Goal: Communication & Community: Answer question/provide support

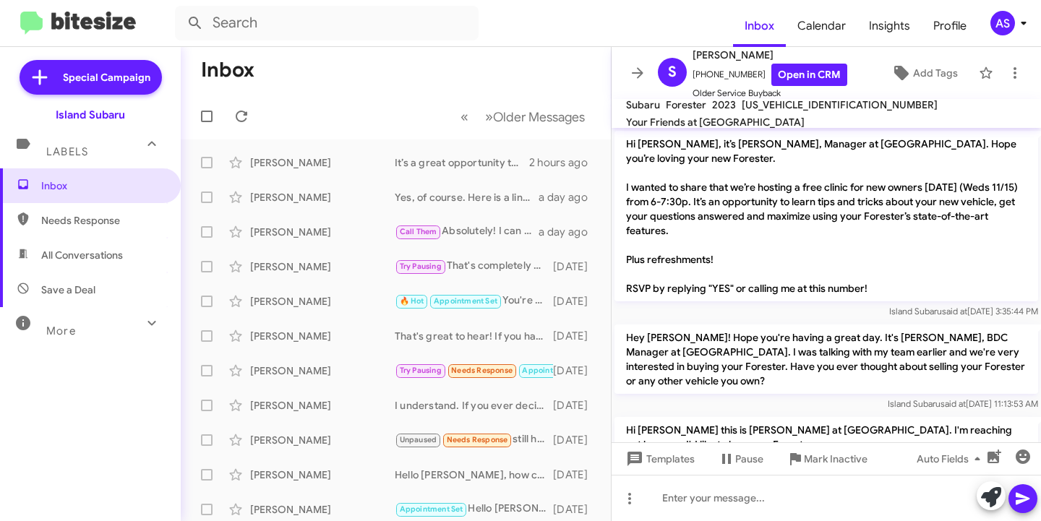
scroll to position [291, 0]
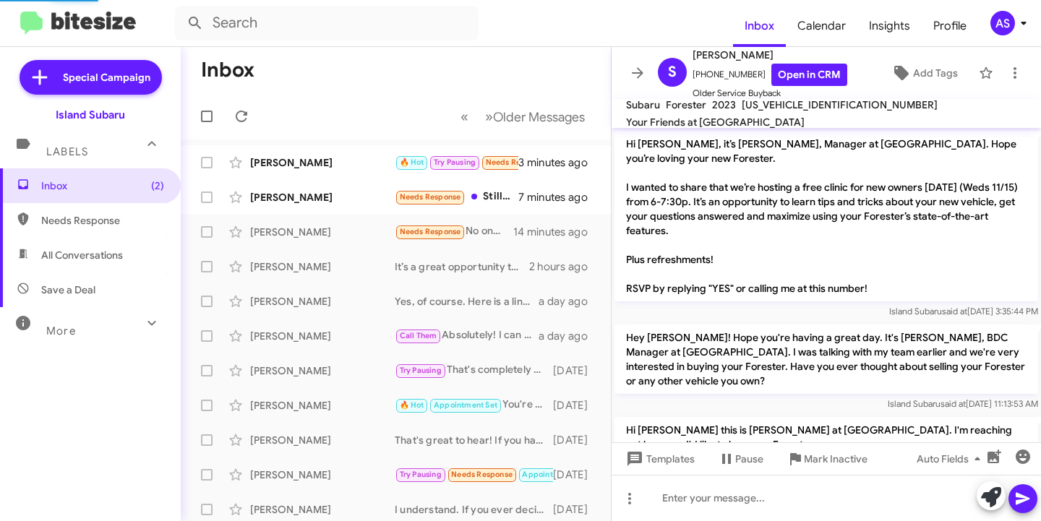
scroll to position [291, 0]
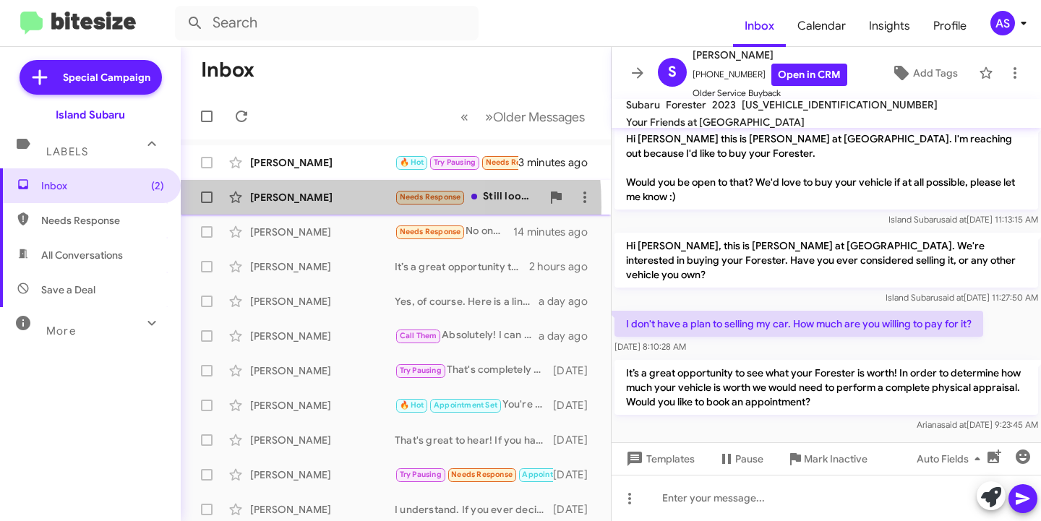
click at [267, 207] on div "Annette Gaudett Needs Response Still looking. Want 2014 Subaru Forester or Outb…" at bounding box center [395, 197] width 407 height 29
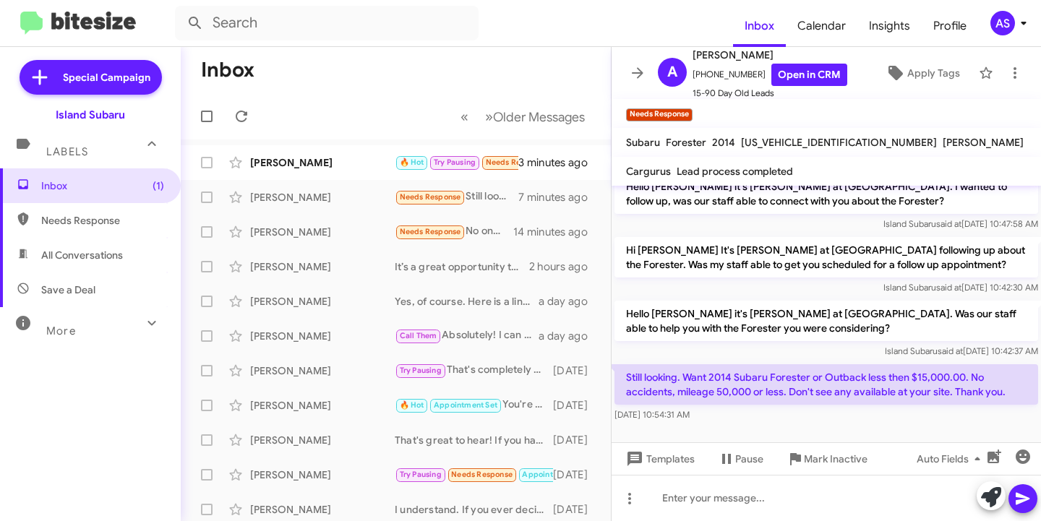
scroll to position [661, 0]
click at [984, 499] on icon at bounding box center [991, 497] width 20 height 20
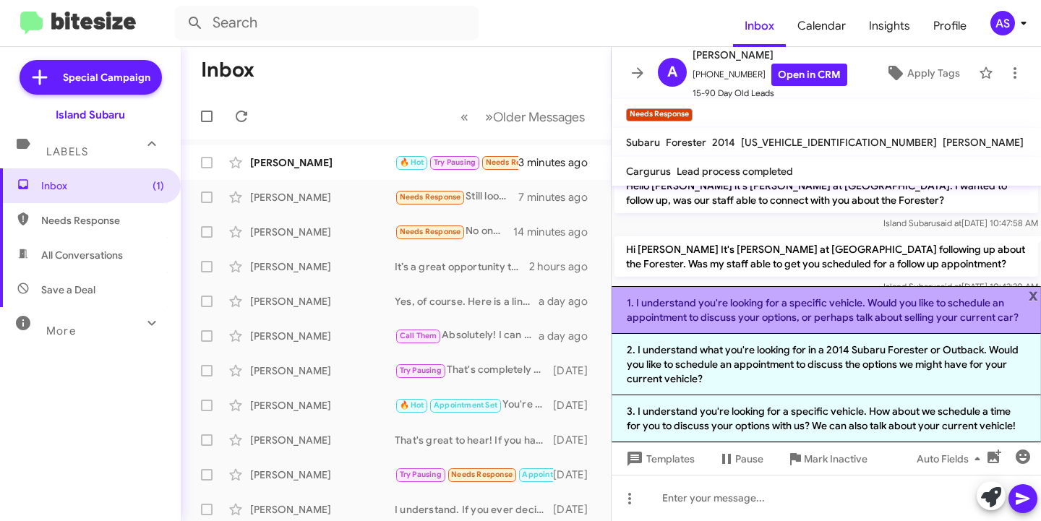
click at [964, 319] on li "1. I understand you're looking for a specific vehicle. Would you like to schedu…" at bounding box center [826, 310] width 429 height 48
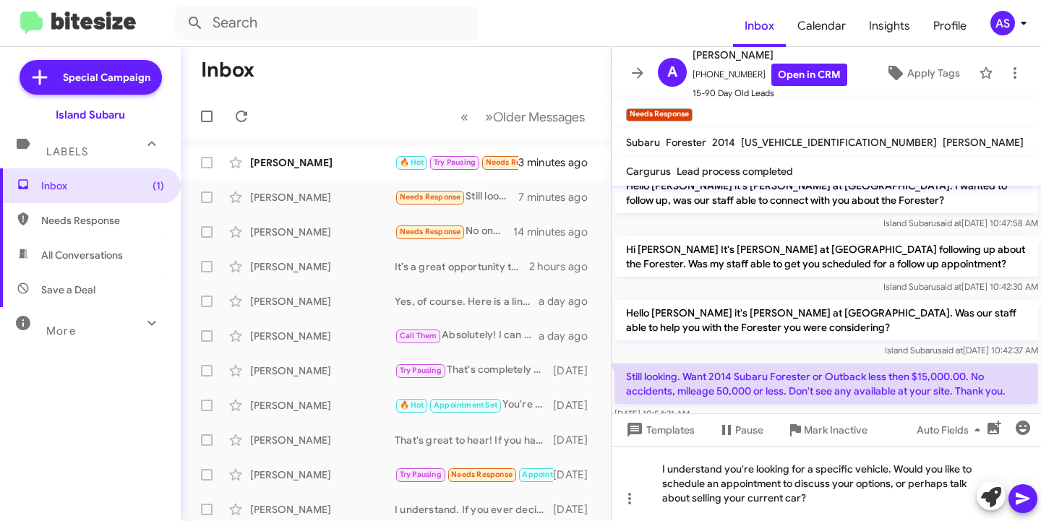
click at [1016, 496] on icon at bounding box center [1023, 499] width 14 height 12
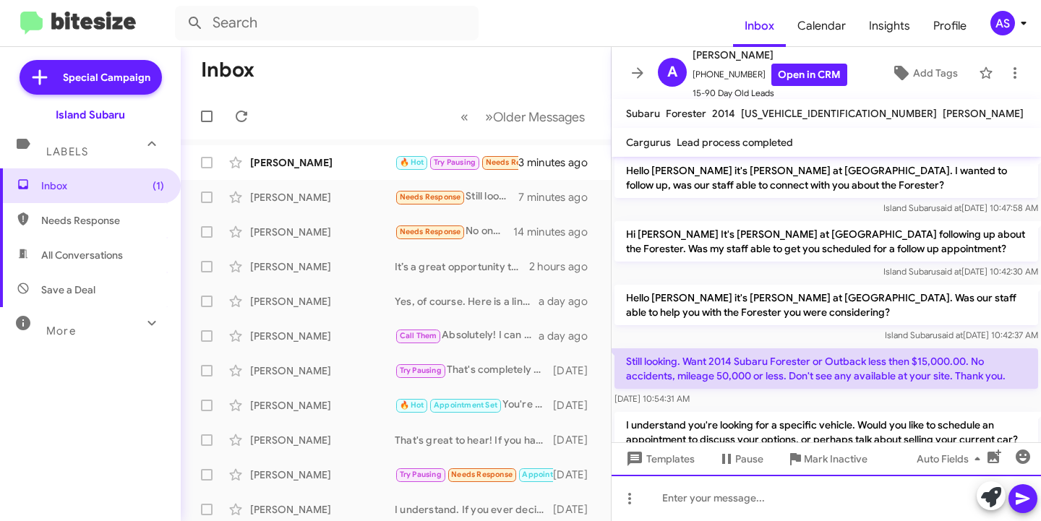
scroll to position [713, 0]
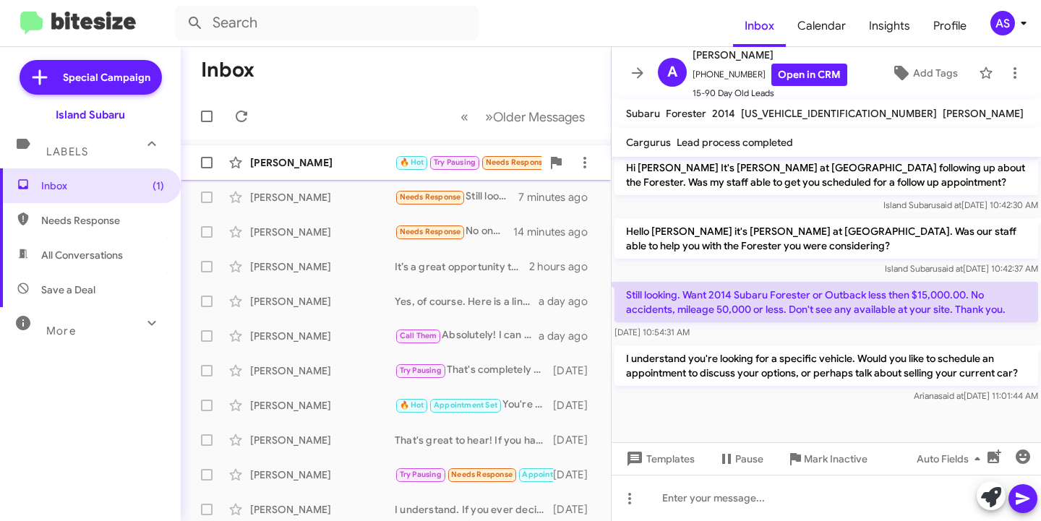
click at [322, 170] on div "Denise Bohm 🔥 Hot Try Pausing Needs Response Im going to wait til next spring 3…" at bounding box center [395, 162] width 407 height 29
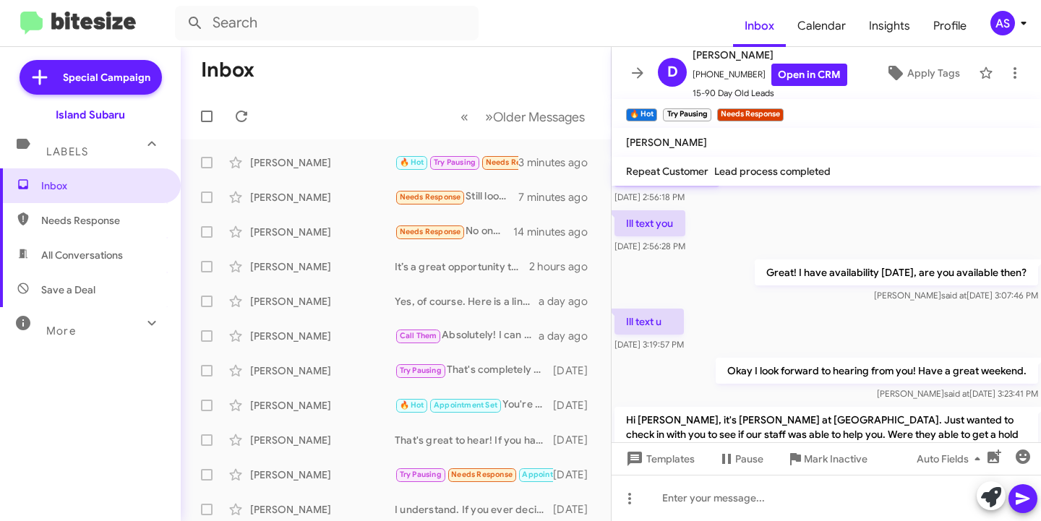
scroll to position [930, 0]
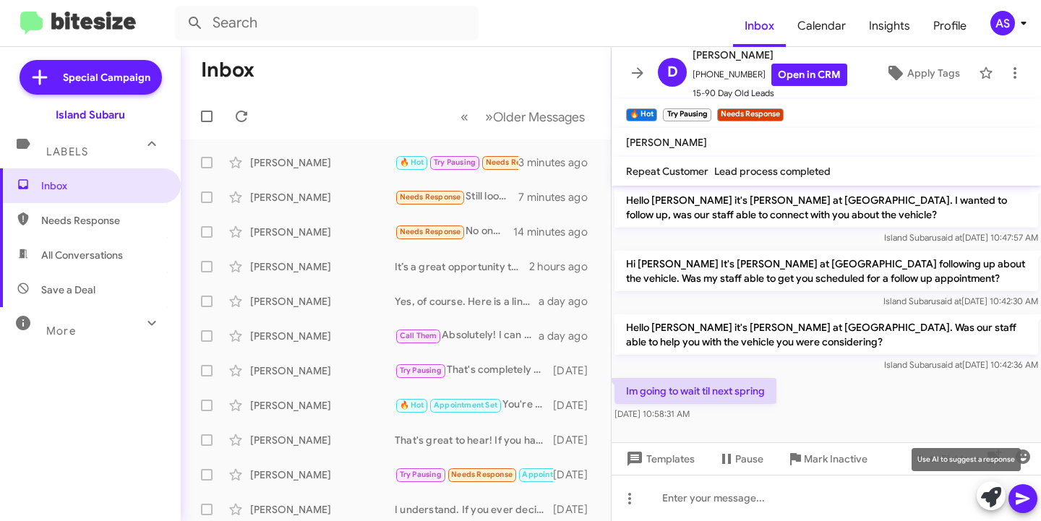
click at [985, 499] on icon at bounding box center [991, 497] width 20 height 20
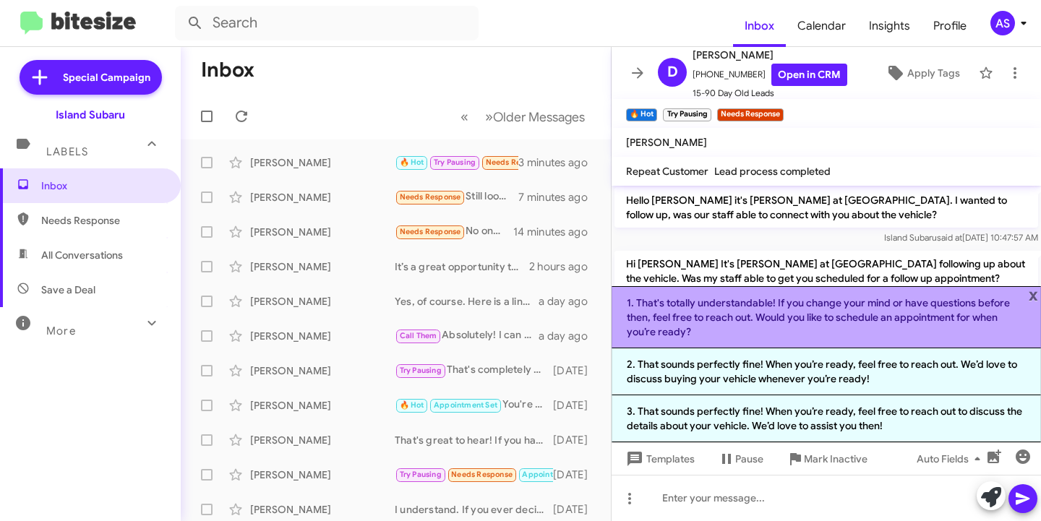
click at [892, 330] on li "1. That's totally understandable! If you change your mind or have questions bef…" at bounding box center [826, 317] width 429 height 62
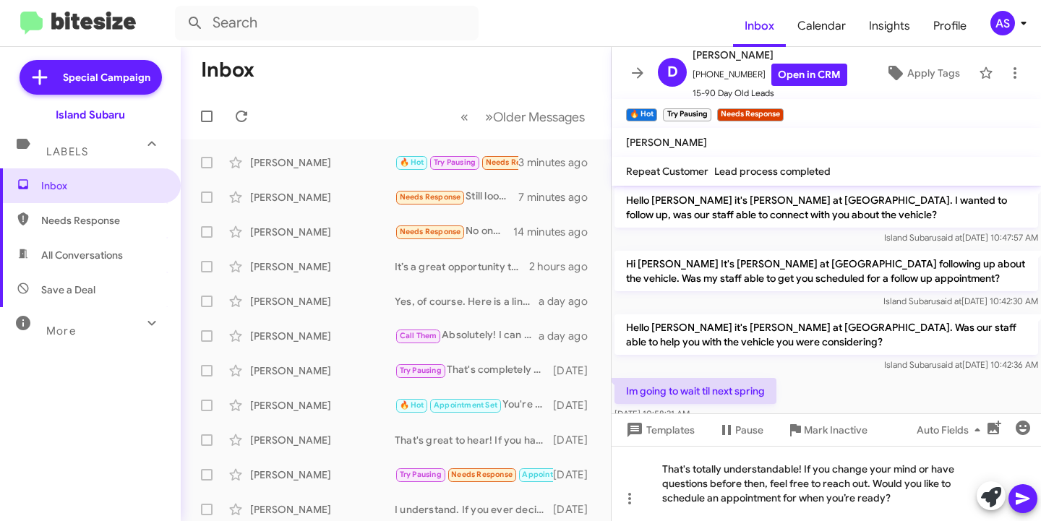
click at [1018, 490] on icon at bounding box center [1022, 498] width 17 height 17
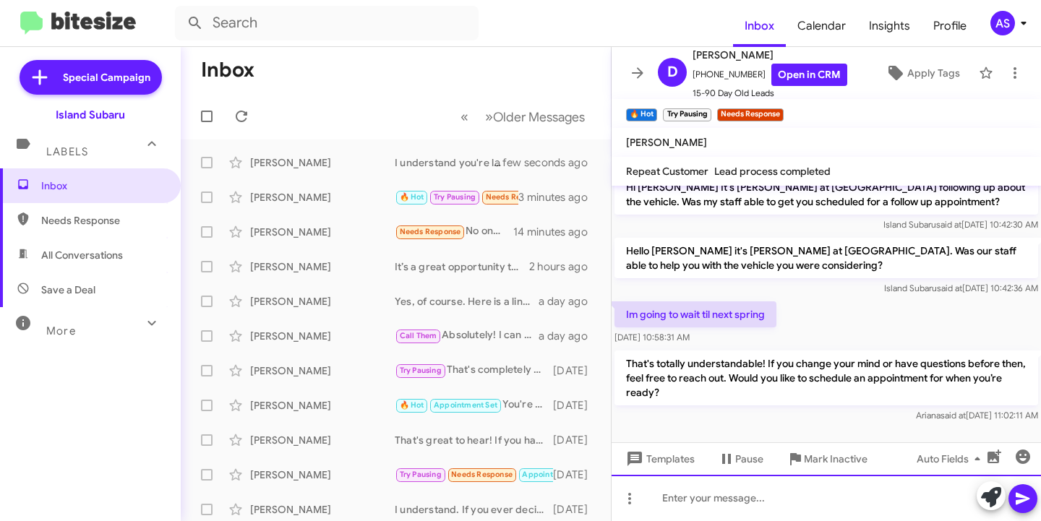
scroll to position [1011, 0]
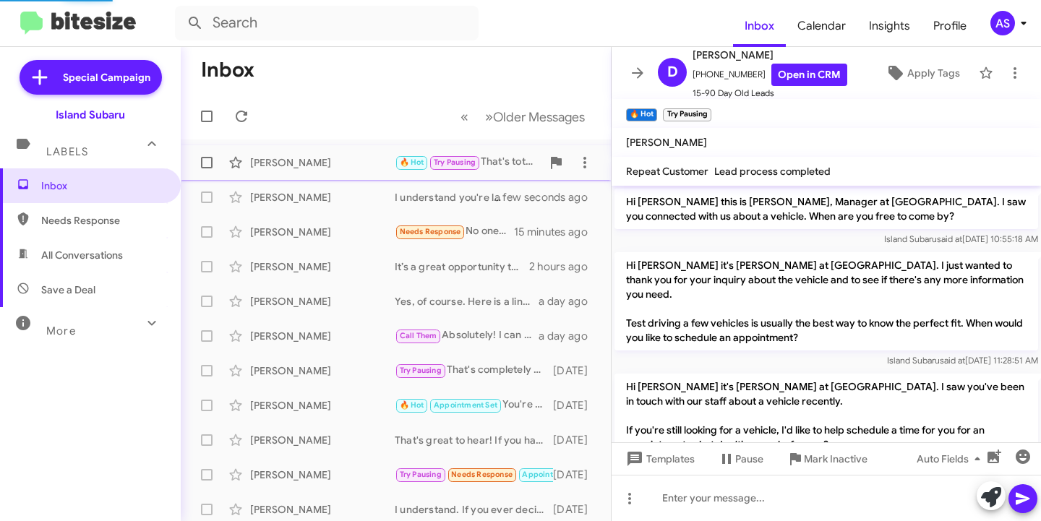
scroll to position [982, 0]
